Goal: Task Accomplishment & Management: Use online tool/utility

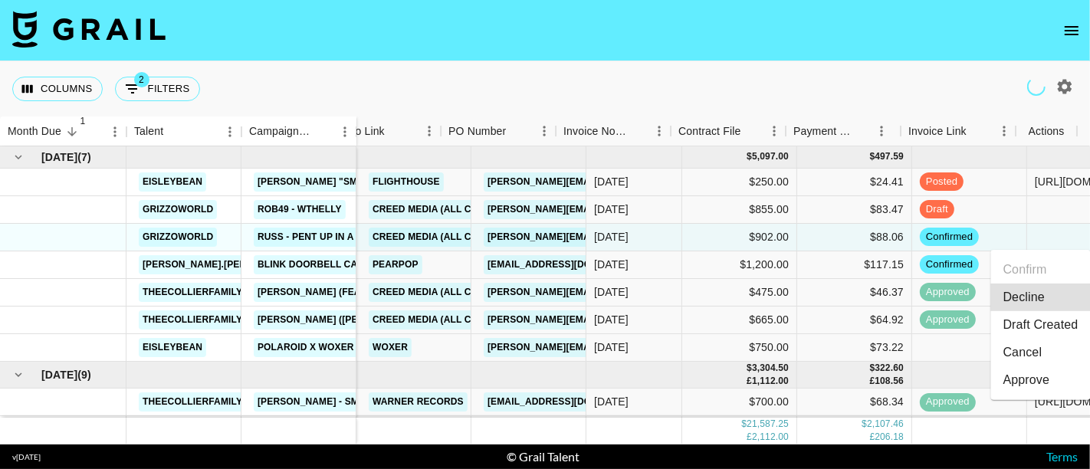
scroll to position [0, 700]
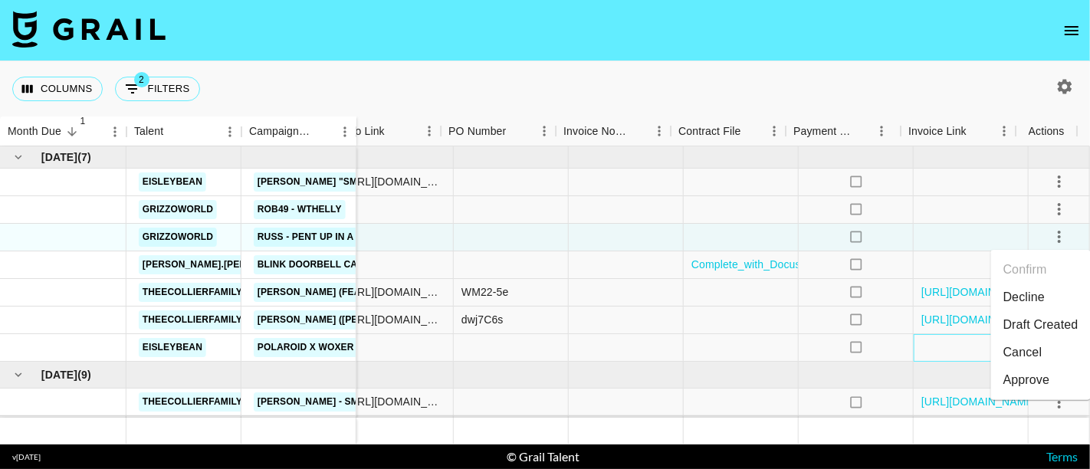
click at [952, 343] on div at bounding box center [970, 348] width 115 height 28
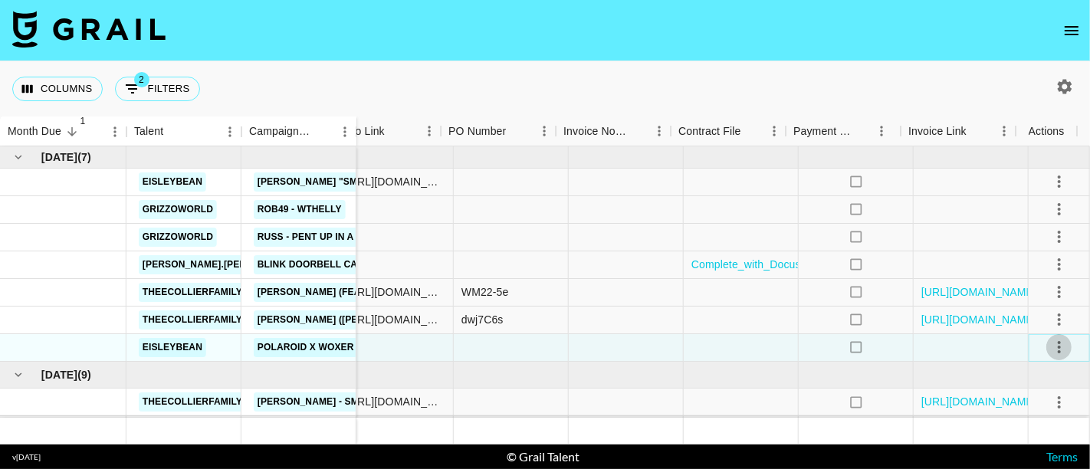
click at [1050, 339] on icon "select merge strategy" at bounding box center [1059, 347] width 18 height 18
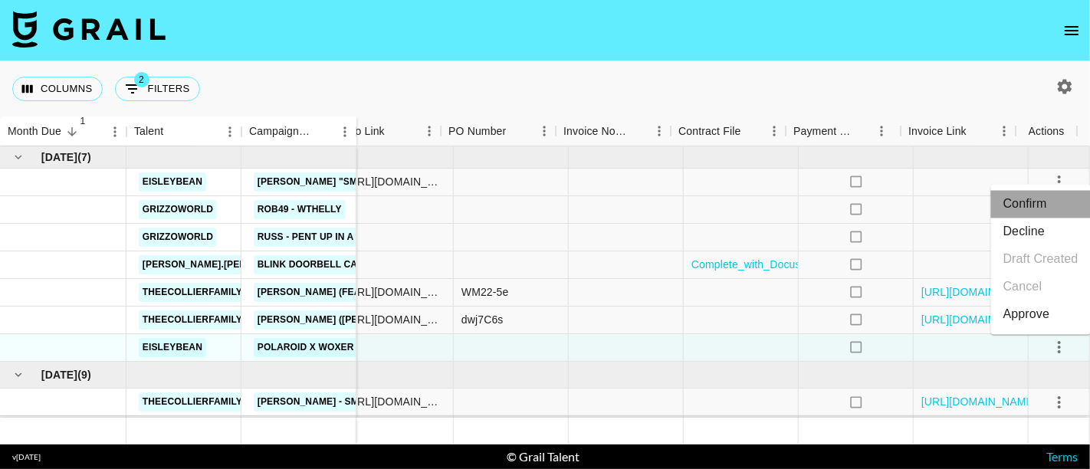
click at [1021, 195] on li "Confirm" at bounding box center [1041, 204] width 100 height 28
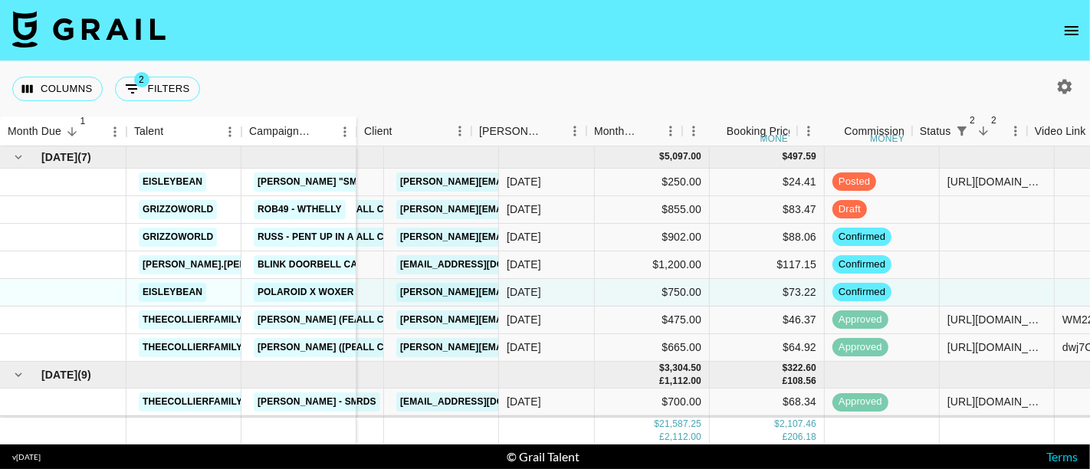
scroll to position [0, 0]
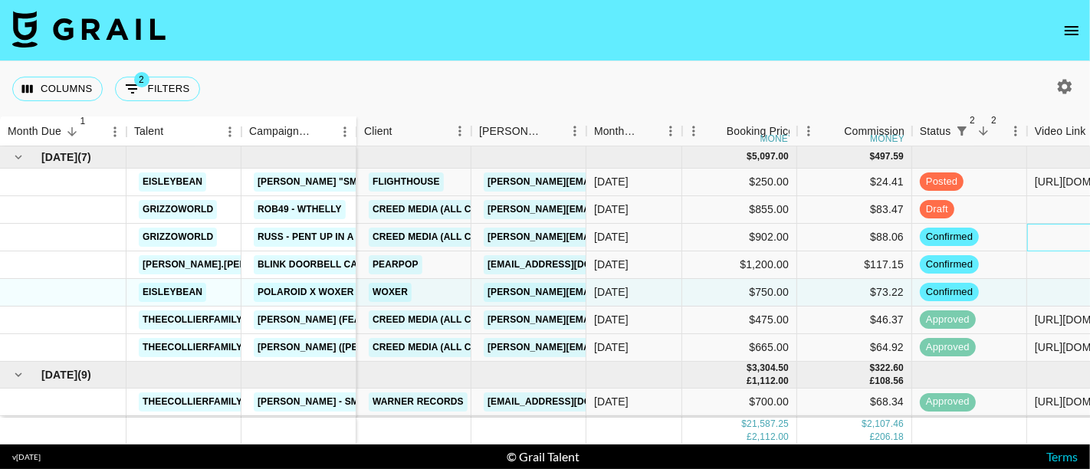
click at [1041, 235] on div at bounding box center [1084, 238] width 115 height 28
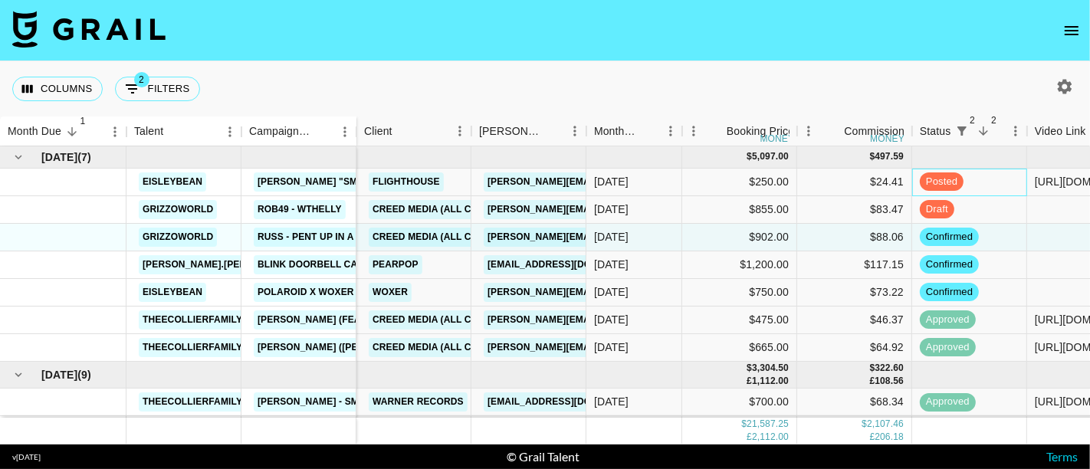
click at [997, 170] on div "posted" at bounding box center [969, 183] width 115 height 28
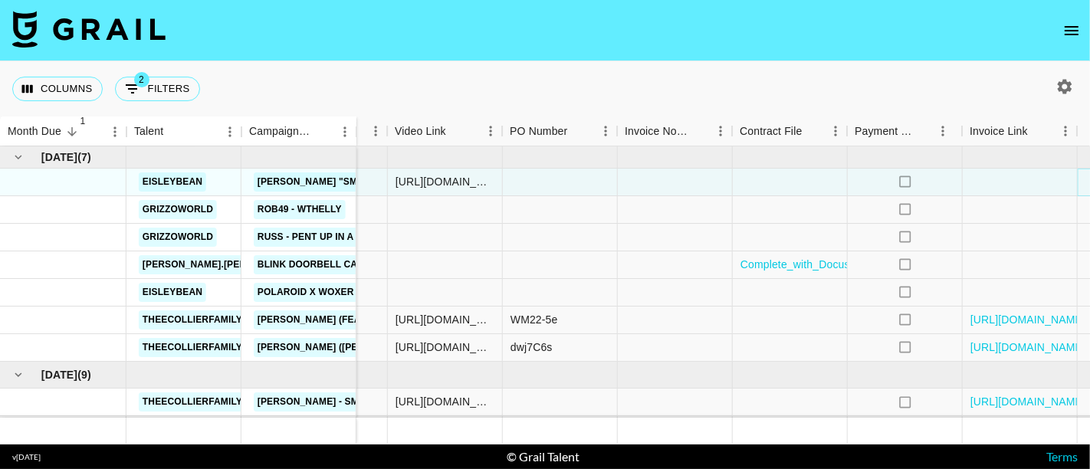
scroll to position [0, 700]
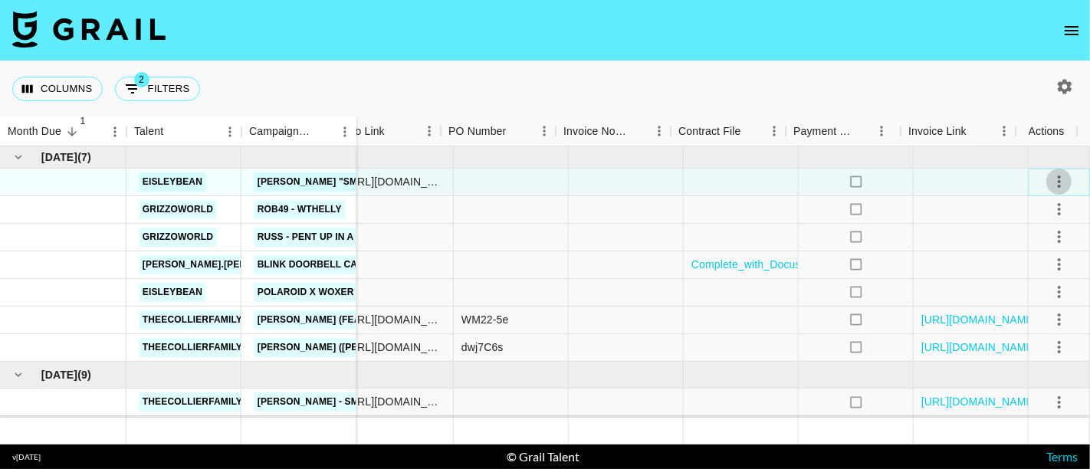
click at [1057, 182] on icon "select merge strategy" at bounding box center [1058, 181] width 3 height 12
click at [1034, 316] on div "Approve" at bounding box center [1026, 325] width 47 height 18
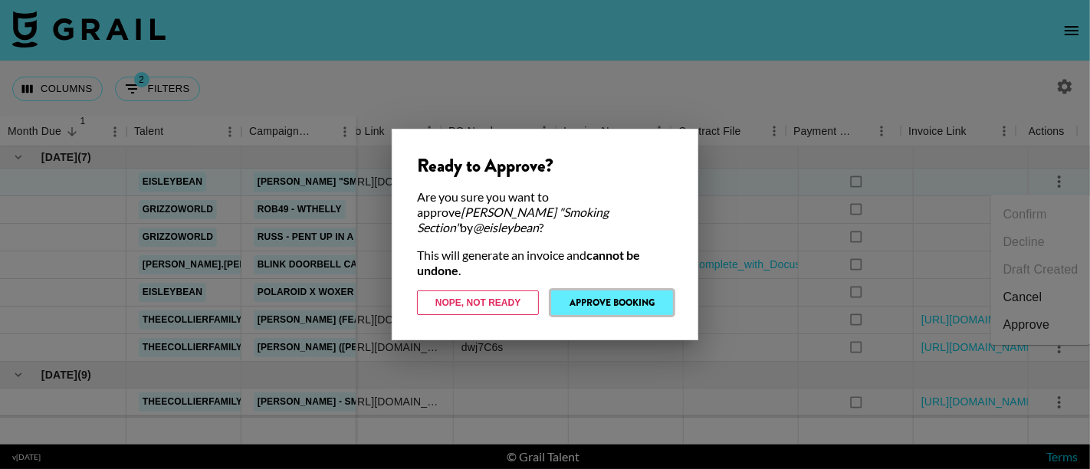
click at [629, 297] on button "Approve Booking" at bounding box center [612, 302] width 122 height 25
